Goal: Register for event/course

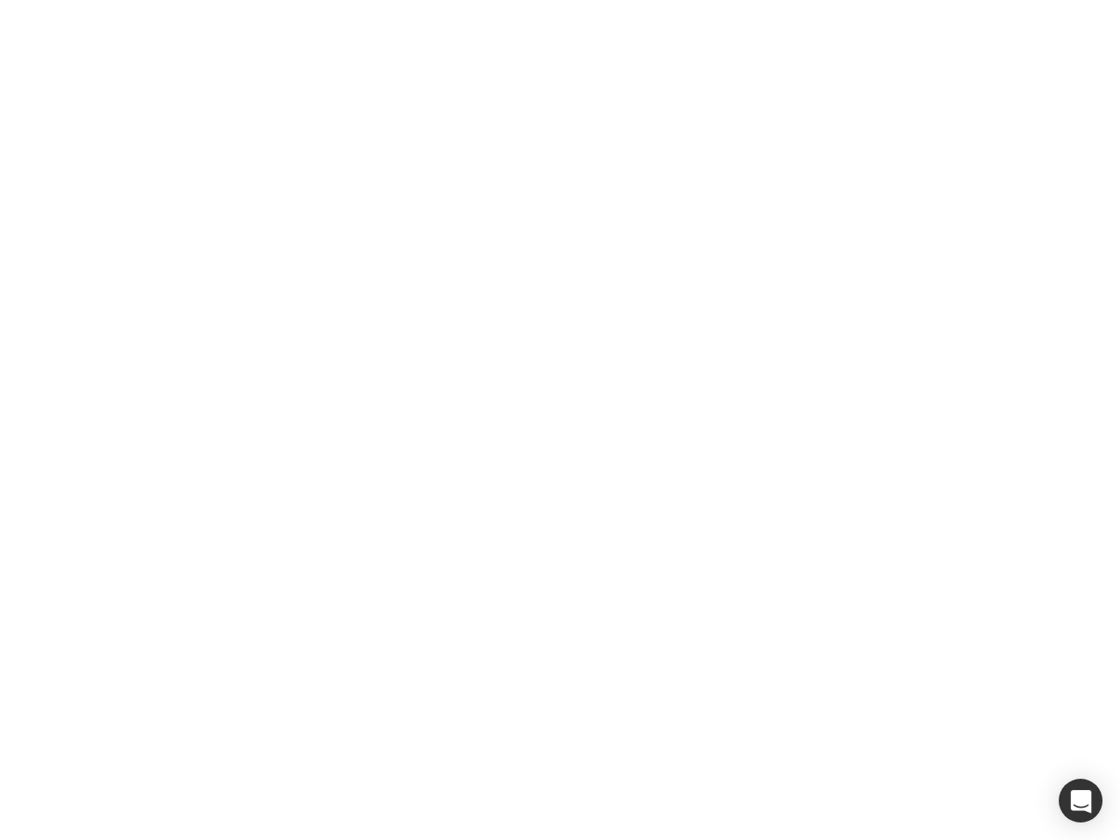
click at [560, 420] on div at bounding box center [560, 420] width 1120 height 840
click at [1081, 801] on div "button" at bounding box center [1081, 801] width 44 height 44
click at [560, 420] on div at bounding box center [560, 420] width 1120 height 840
click at [1081, 801] on div "button" at bounding box center [1081, 801] width 44 height 44
